Goal: Transaction & Acquisition: Purchase product/service

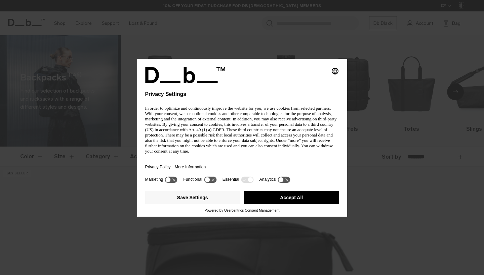
click at [220, 146] on p "In order to optimize and continuously improve the website for you, we use cooki…" at bounding box center [242, 130] width 194 height 48
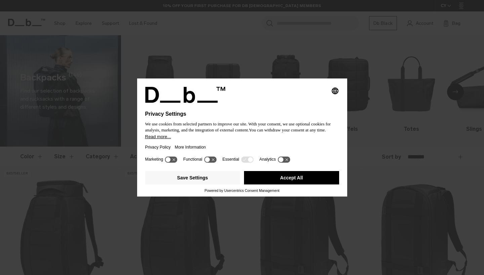
click at [303, 182] on button "Accept All" at bounding box center [291, 177] width 95 height 13
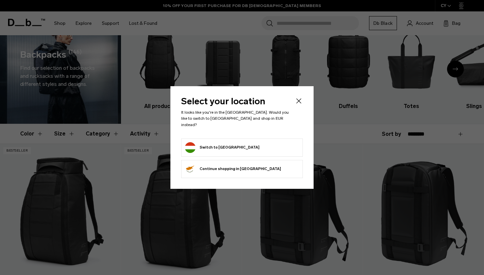
scroll to position [25, 0]
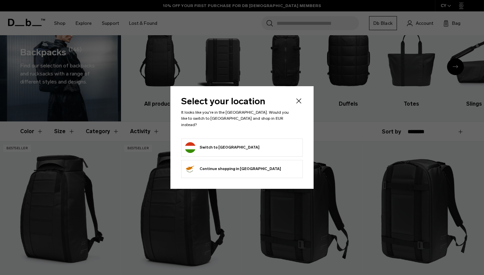
click at [300, 109] on header "Select your location It looks like you're in the [GEOGRAPHIC_DATA]. Would you l…" at bounding box center [242, 117] width 122 height 41
click at [300, 104] on icon "Close" at bounding box center [298, 101] width 5 height 5
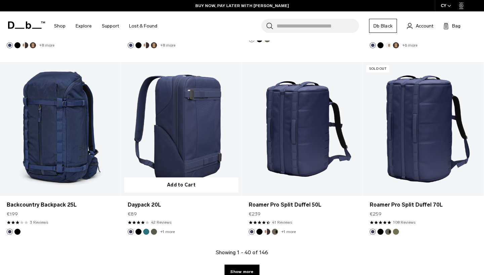
scroll to position [1897, 0]
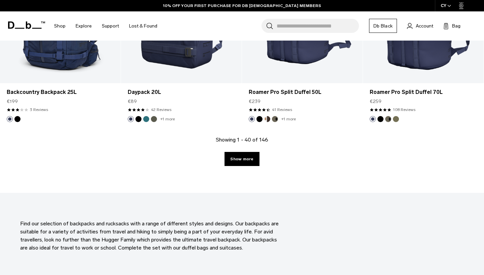
click at [238, 171] on div "Showing 1 - 40 of 146 Show more" at bounding box center [242, 164] width 484 height 57
click at [237, 163] on link "Show more" at bounding box center [241, 159] width 35 height 14
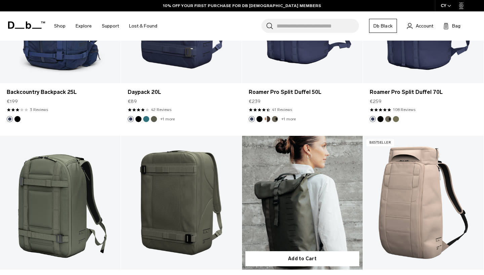
click at [243, 159] on div at bounding box center [302, 203] width 121 height 134
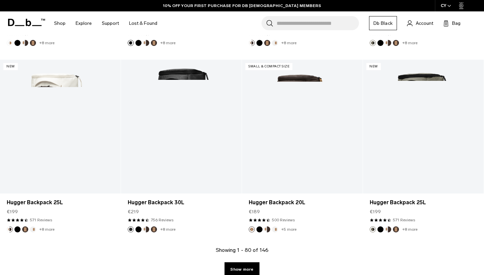
scroll to position [3711, 0]
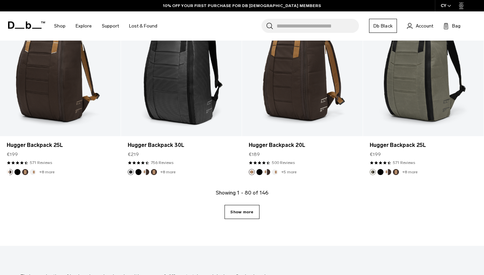
click at [250, 219] on link "Show more" at bounding box center [241, 212] width 35 height 14
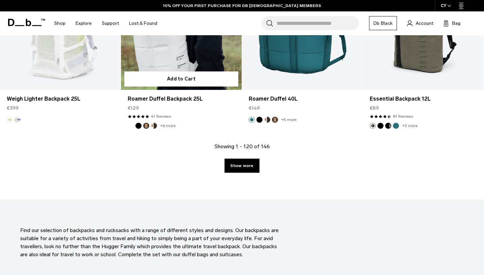
scroll to position [5602, 0]
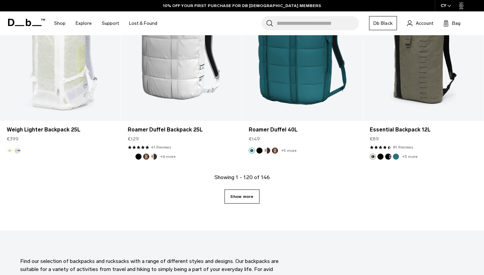
click at [242, 191] on link "Show more" at bounding box center [241, 197] width 35 height 14
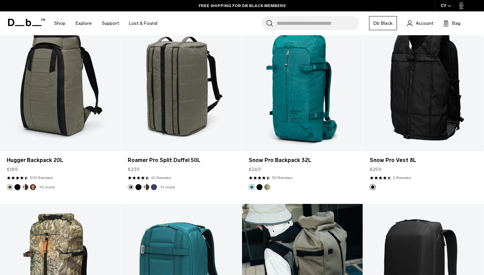
scroll to position [4740, 0]
